Goal: Information Seeking & Learning: Learn about a topic

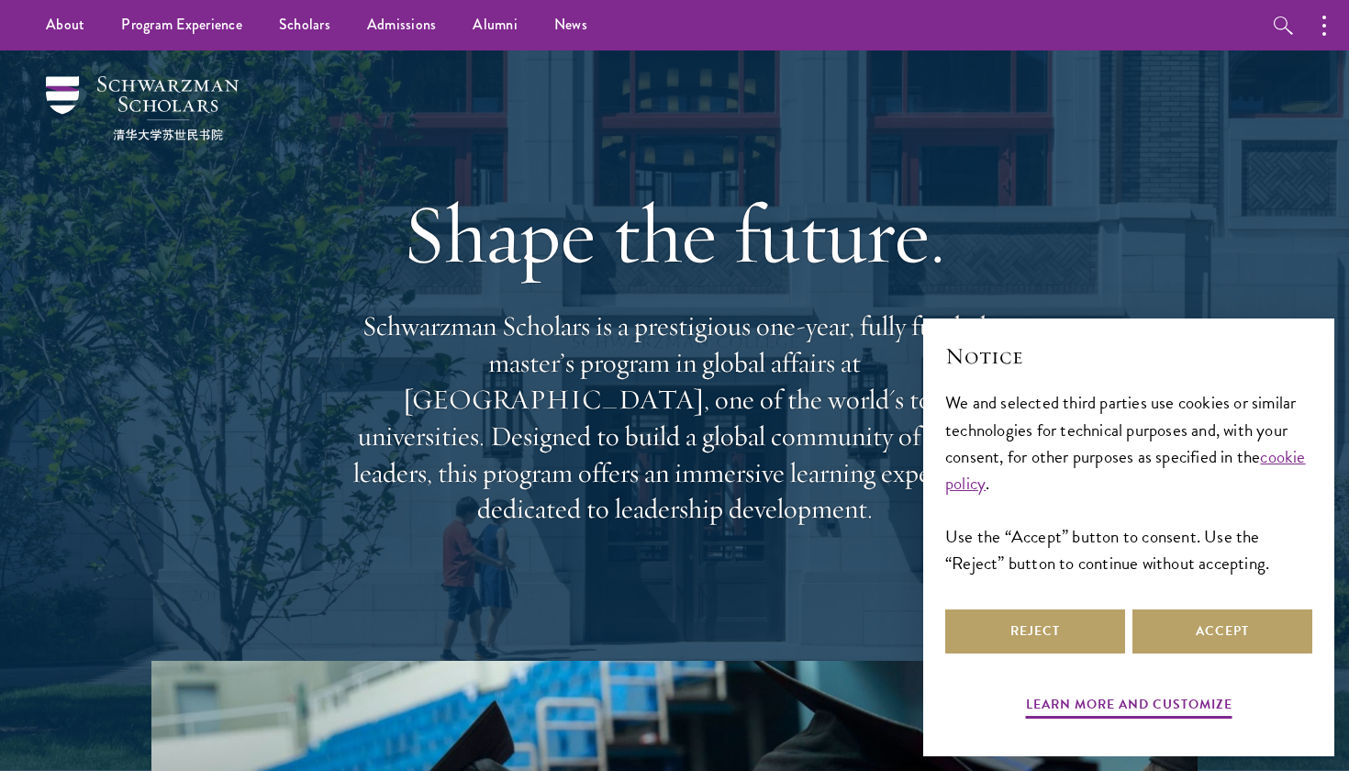
scroll to position [14, 0]
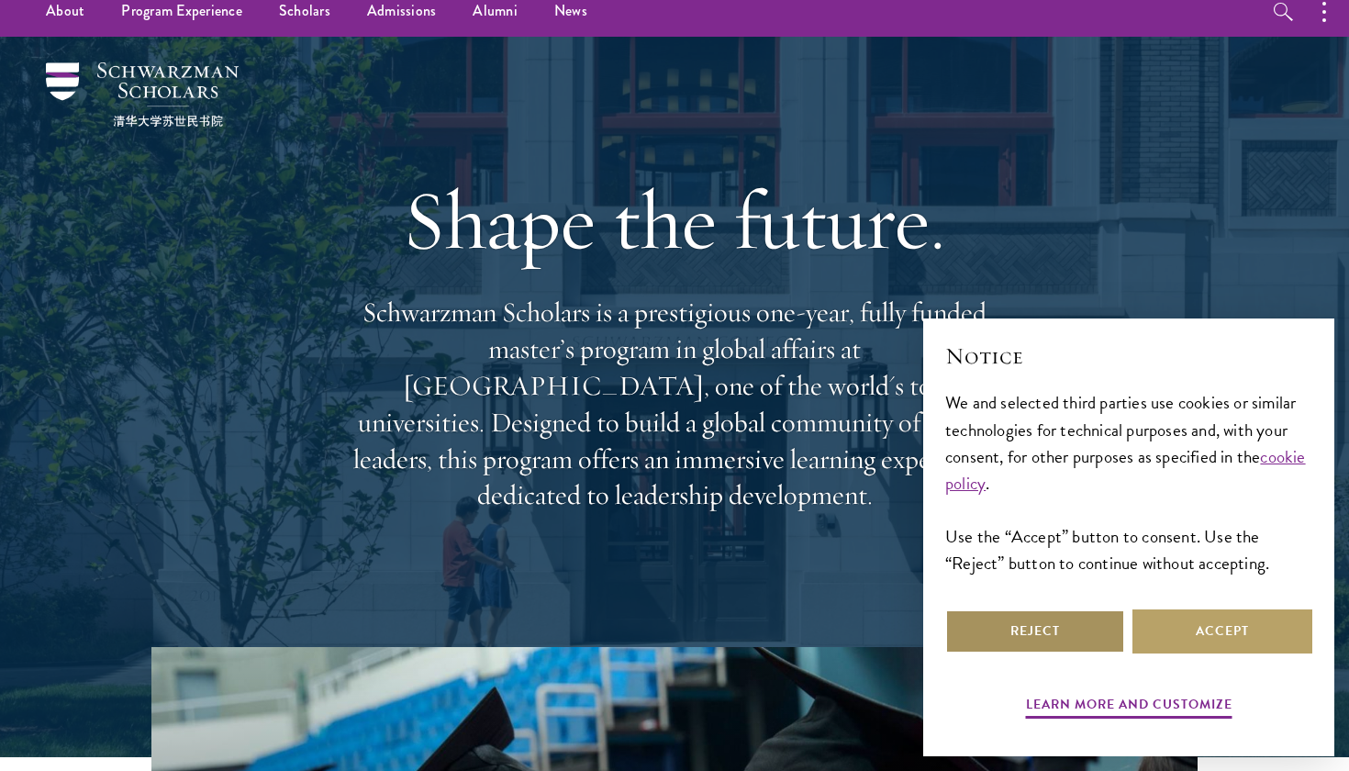
click at [1019, 650] on button "Reject" at bounding box center [1035, 631] width 180 height 44
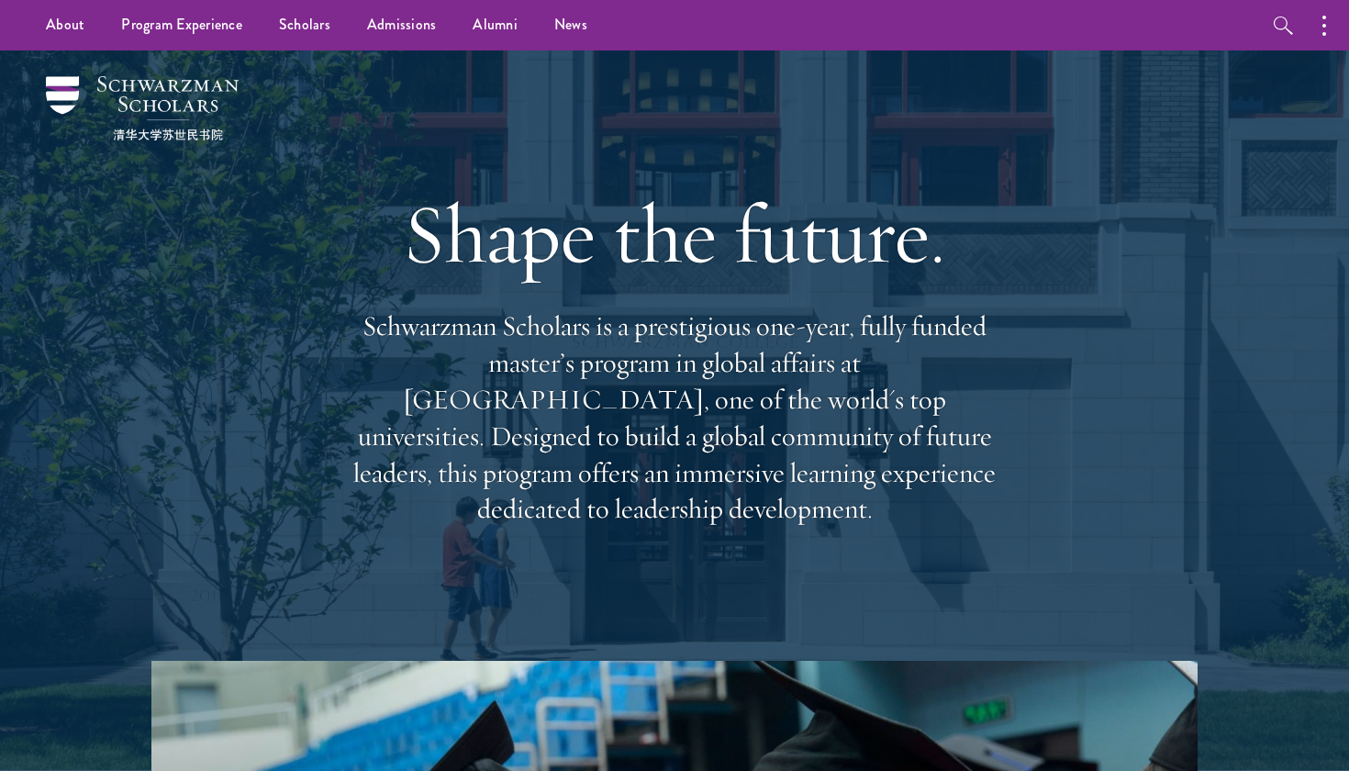
scroll to position [0, 0]
click at [749, 387] on p "Schwarzman Scholars is a prestigious one-year, fully funded master’s program in…" at bounding box center [674, 417] width 661 height 219
drag, startPoint x: 740, startPoint y: 384, endPoint x: 942, endPoint y: 388, distance: 202.8
click at [942, 388] on p "Schwarzman Scholars is a prestigious one-year, fully funded master’s program in…" at bounding box center [674, 417] width 661 height 219
copy p "Tsinghua University"
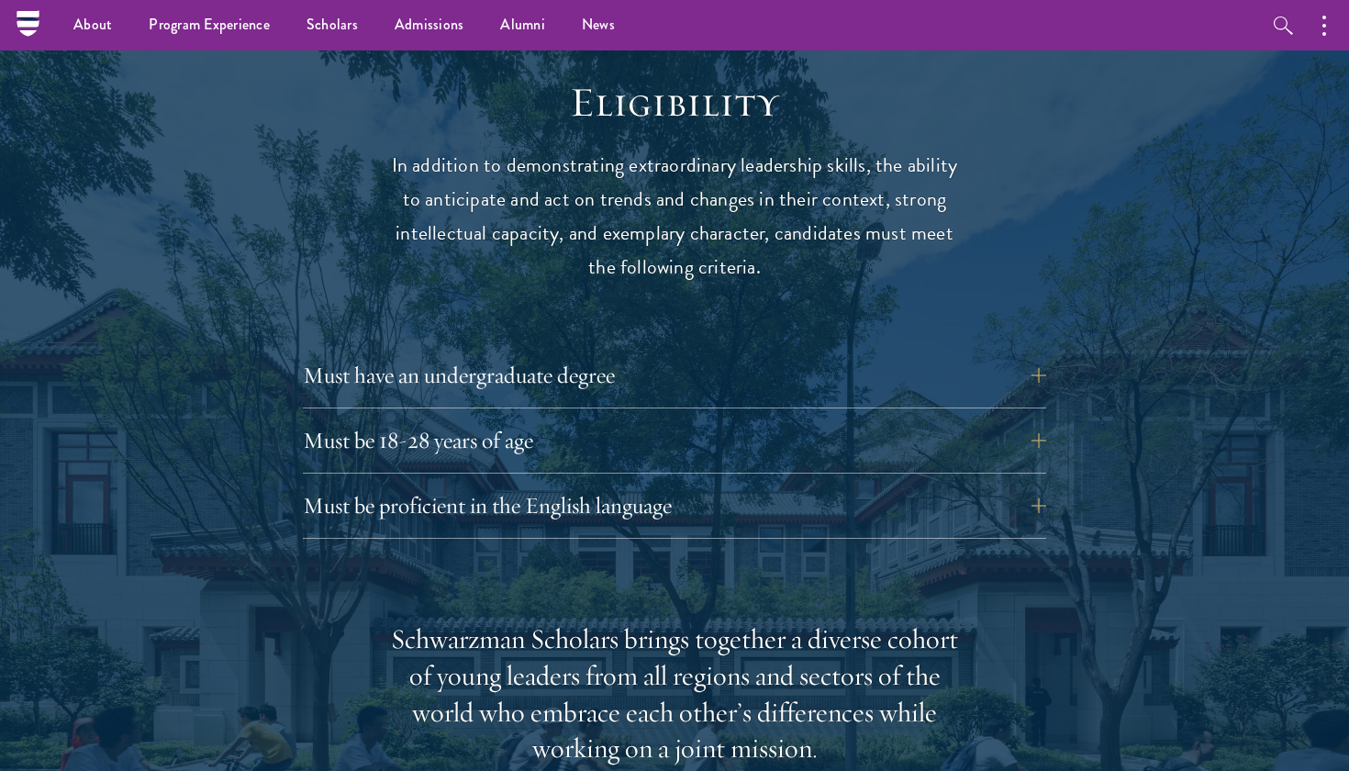
scroll to position [2363, 0]
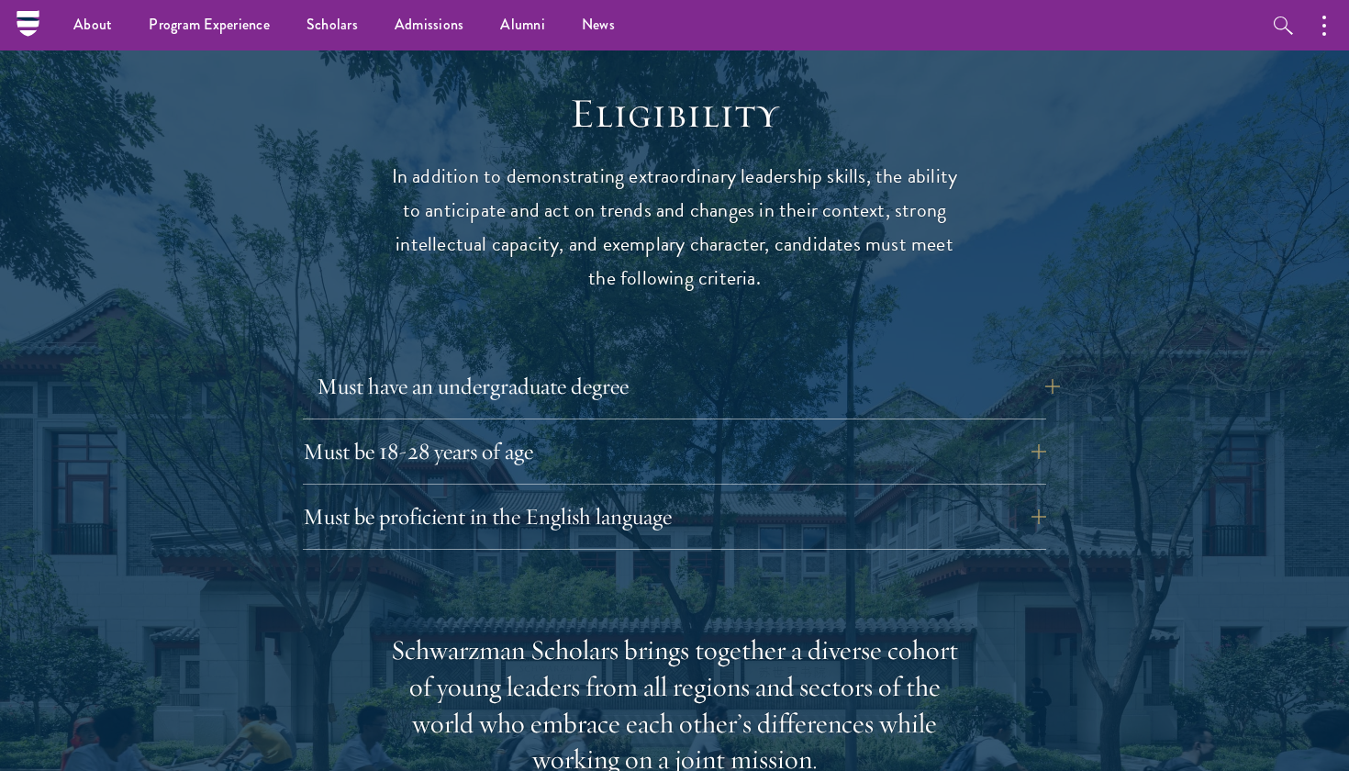
click at [674, 364] on button "Must have an undergraduate degree" at bounding box center [688, 386] width 743 height 44
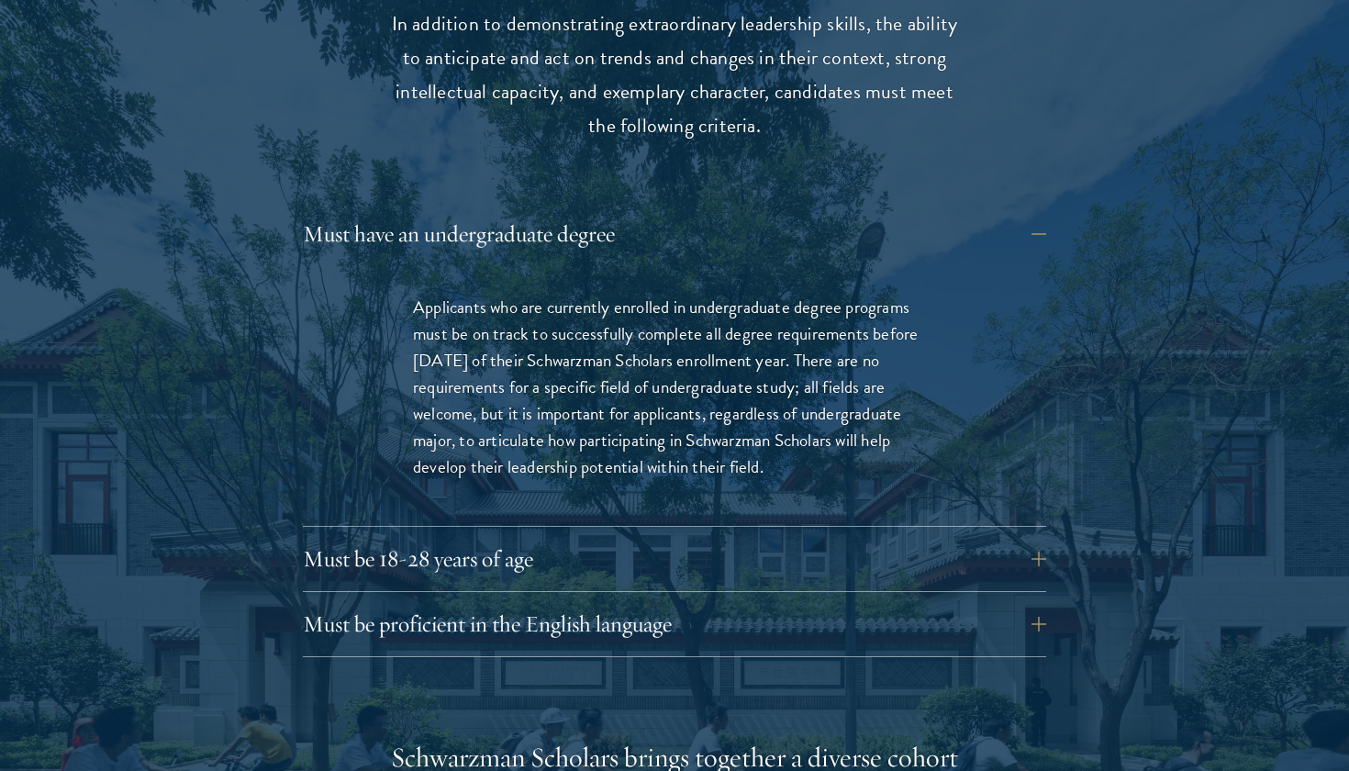
scroll to position [2516, 0]
click at [704, 536] on button "Must be 18-28 years of age" at bounding box center [688, 558] width 743 height 44
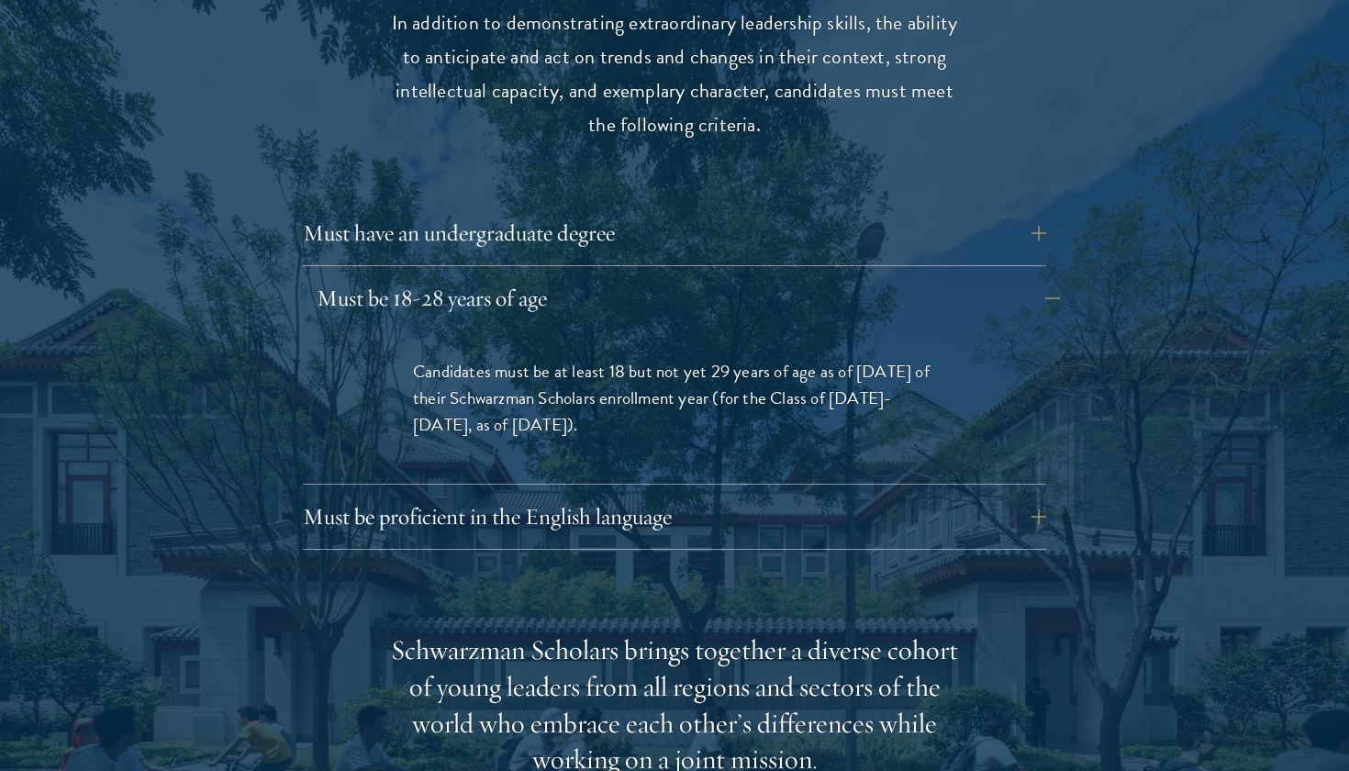
scroll to position [2528, 0]
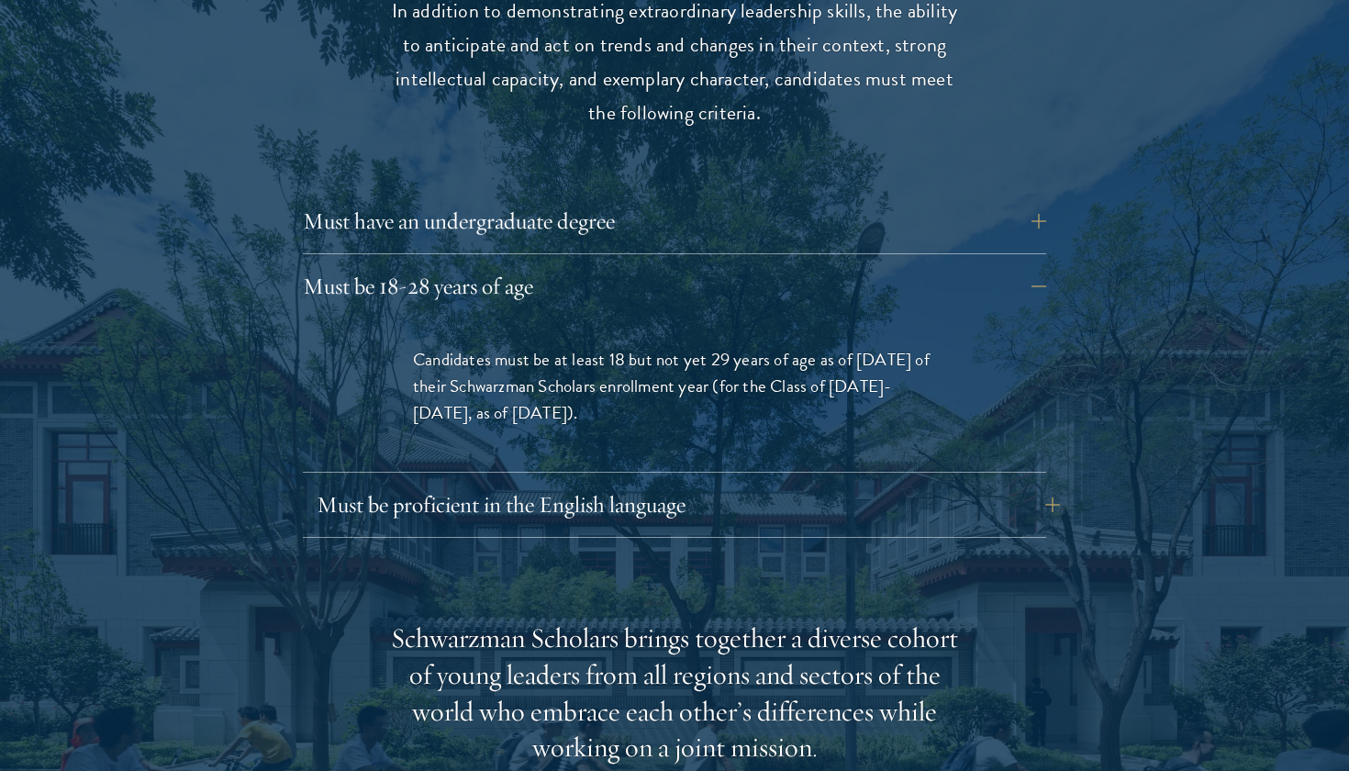
click at [694, 483] on button "Must be proficient in the English language" at bounding box center [688, 505] width 743 height 44
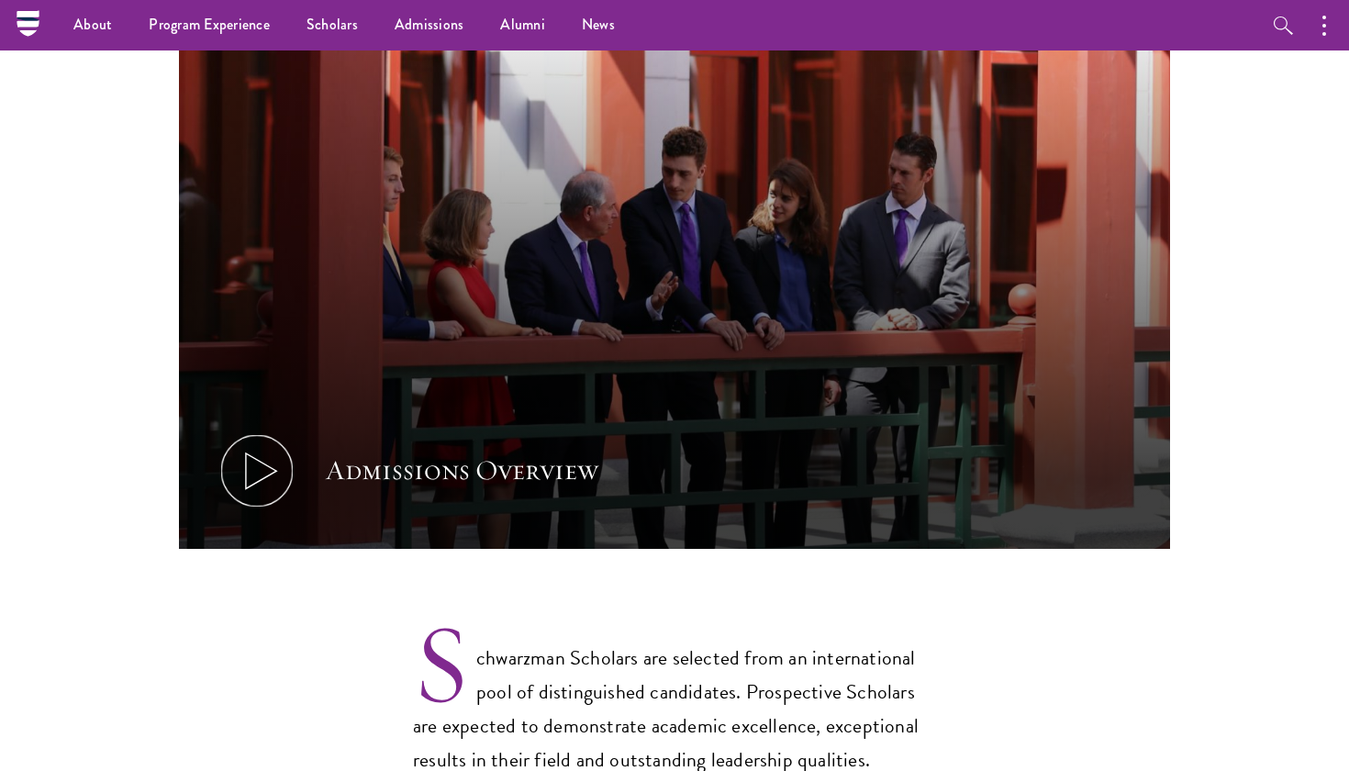
scroll to position [364, 0]
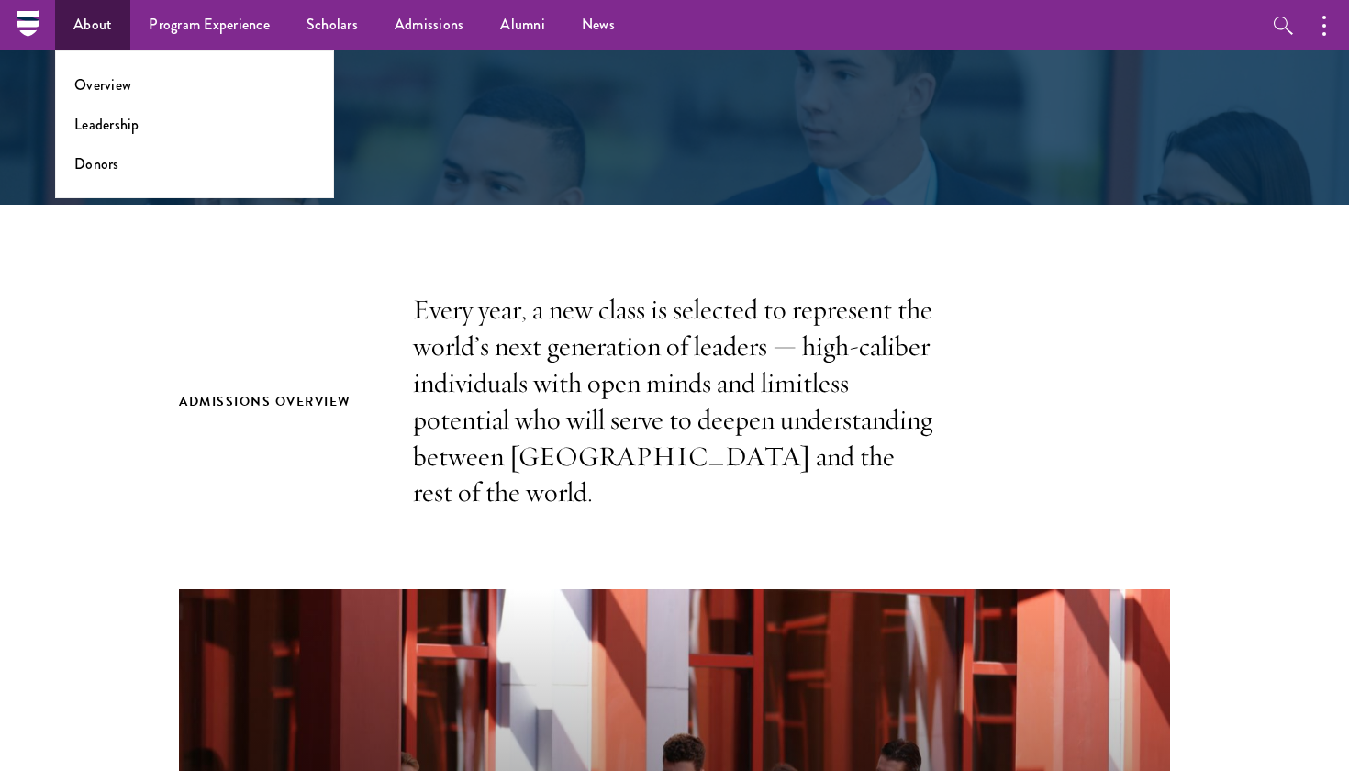
click at [83, 28] on link "About" at bounding box center [92, 25] width 75 height 50
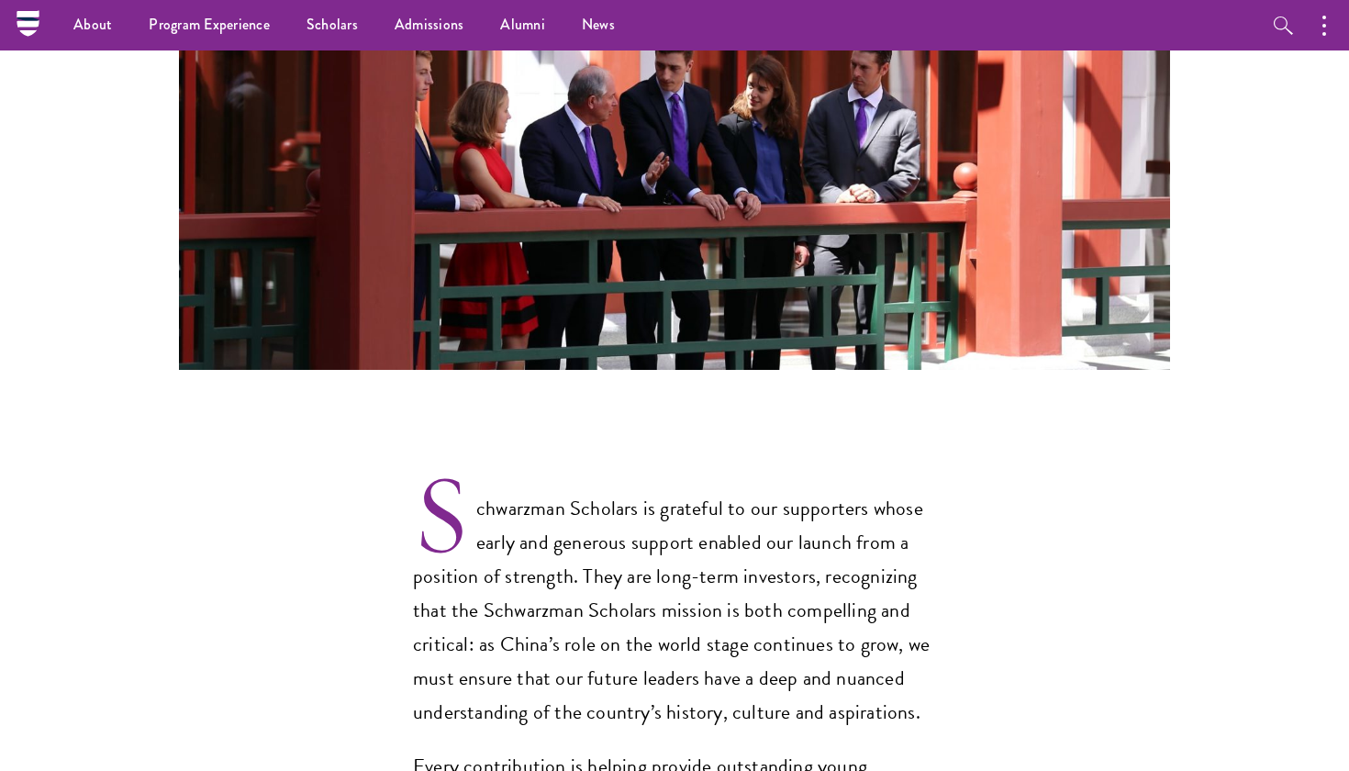
scroll to position [1111, 0]
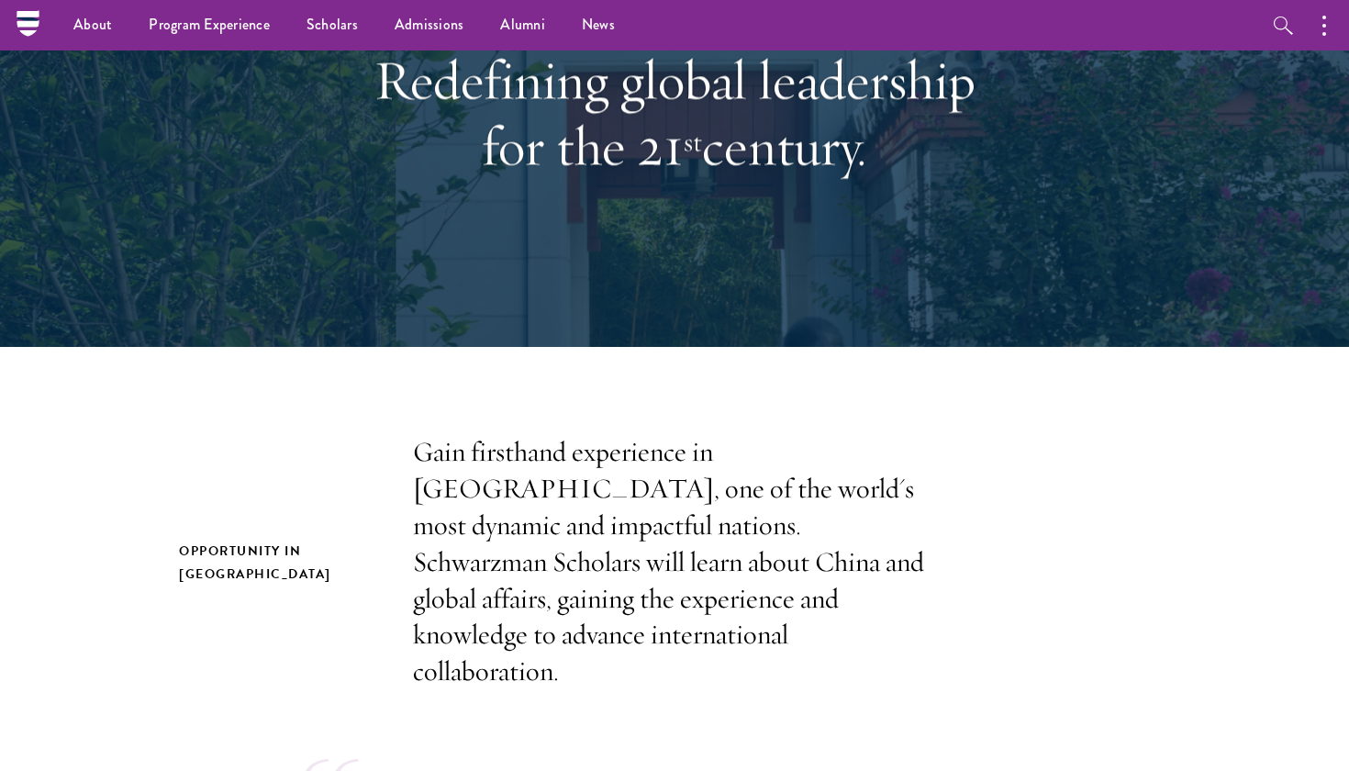
scroll to position [121, 0]
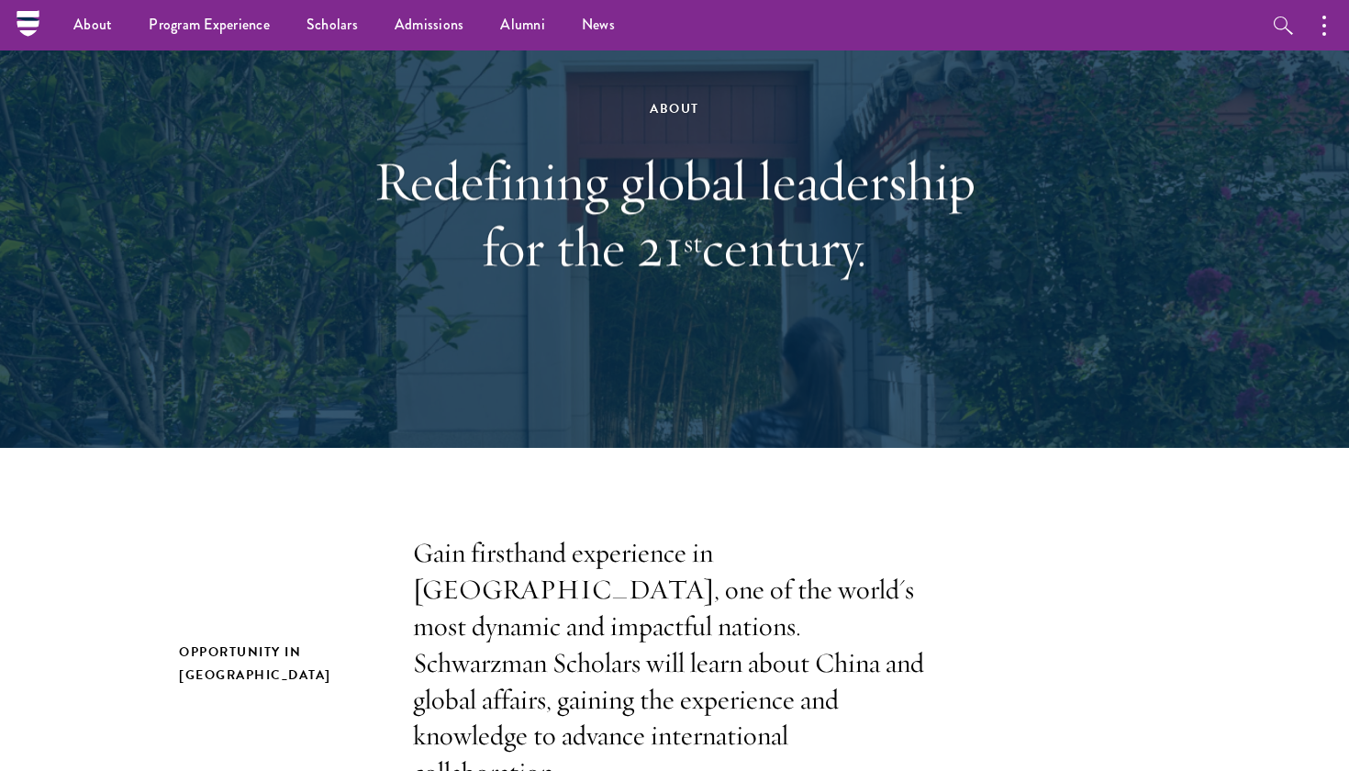
click at [331, 22] on link "Scholars" at bounding box center [332, 25] width 88 height 50
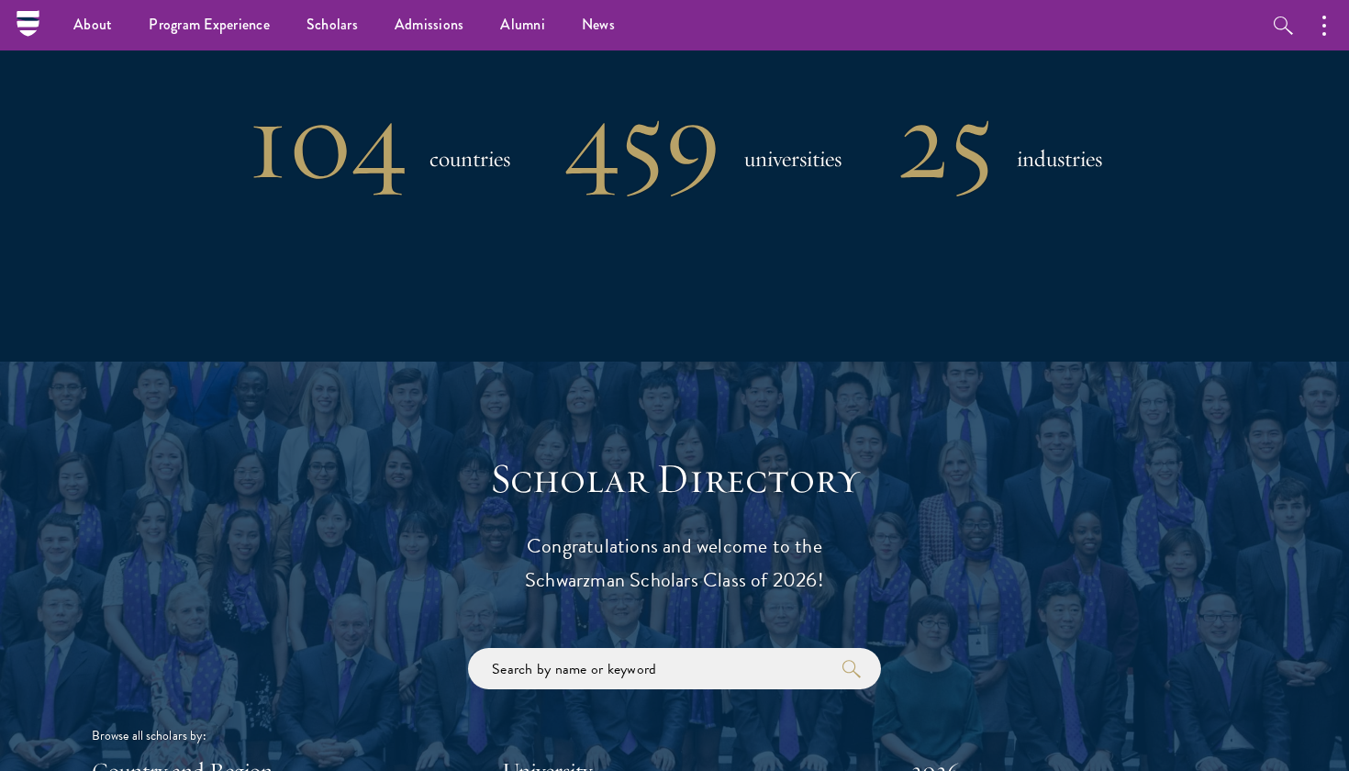
scroll to position [1296, 0]
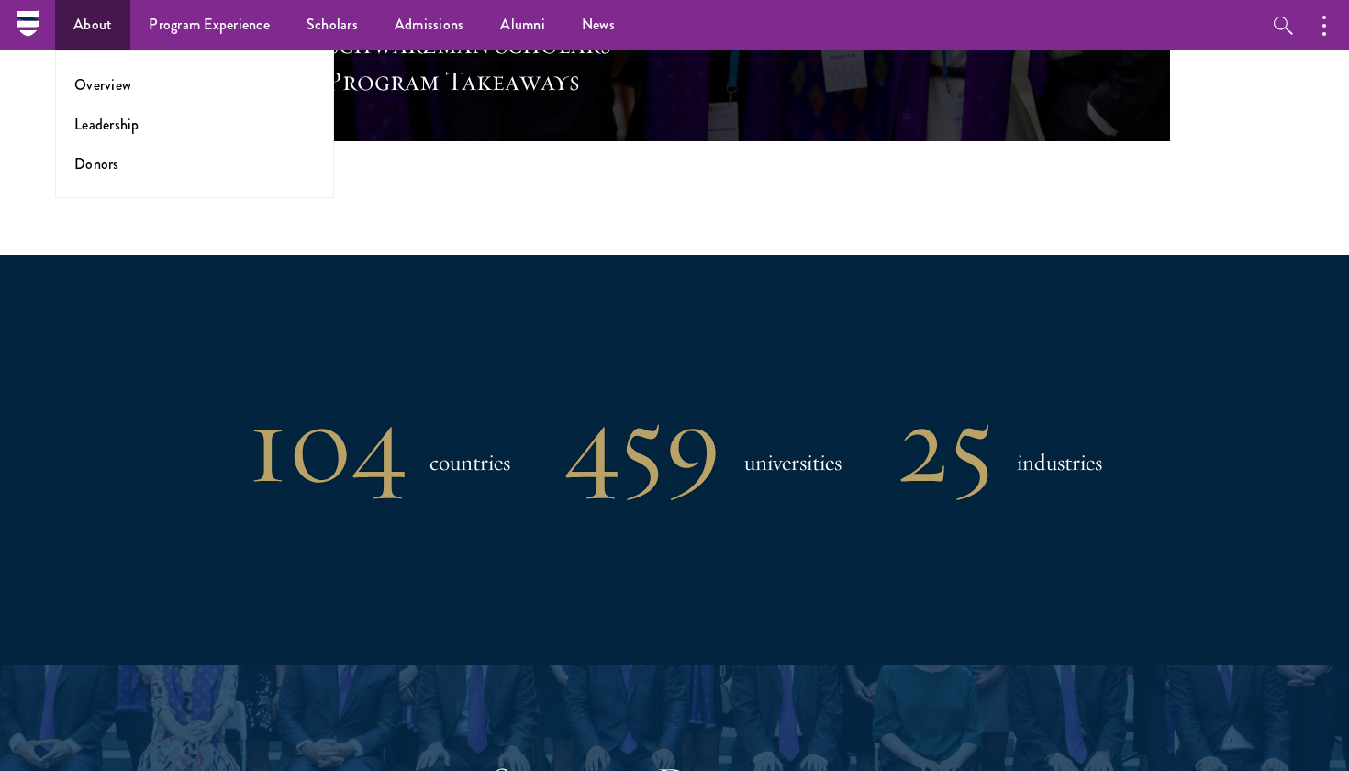
click at [93, 18] on link "About" at bounding box center [92, 25] width 75 height 50
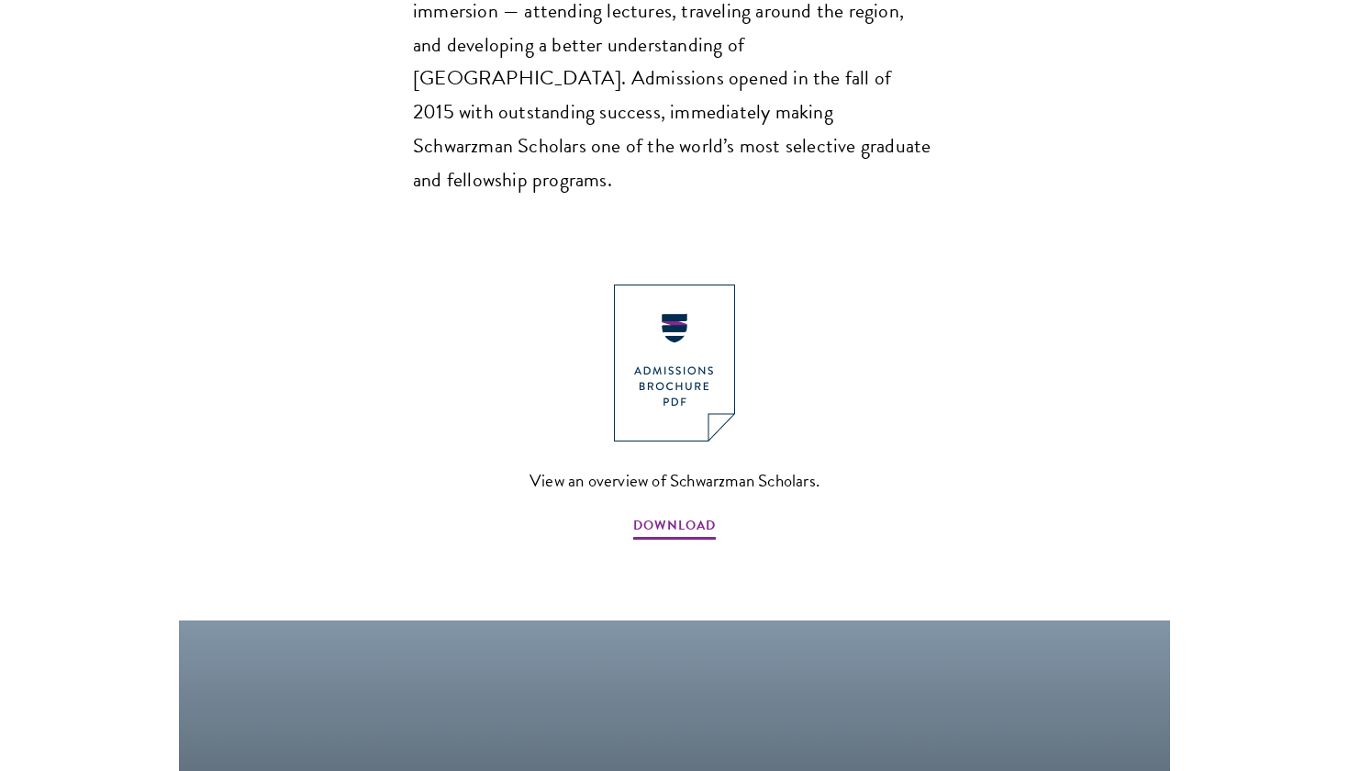
scroll to position [1927, 0]
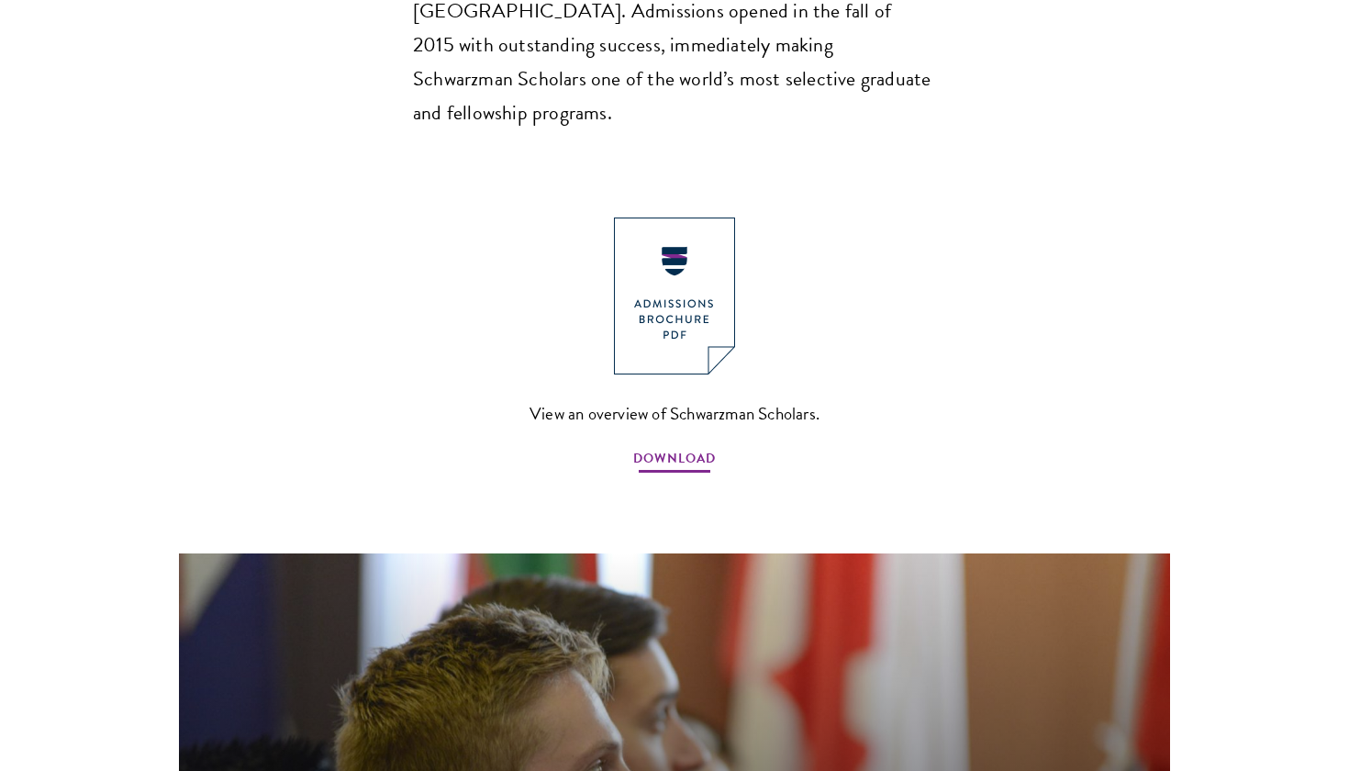
click at [663, 447] on span "DOWNLOAD" at bounding box center [674, 461] width 83 height 28
